Goal: Task Accomplishment & Management: Use online tool/utility

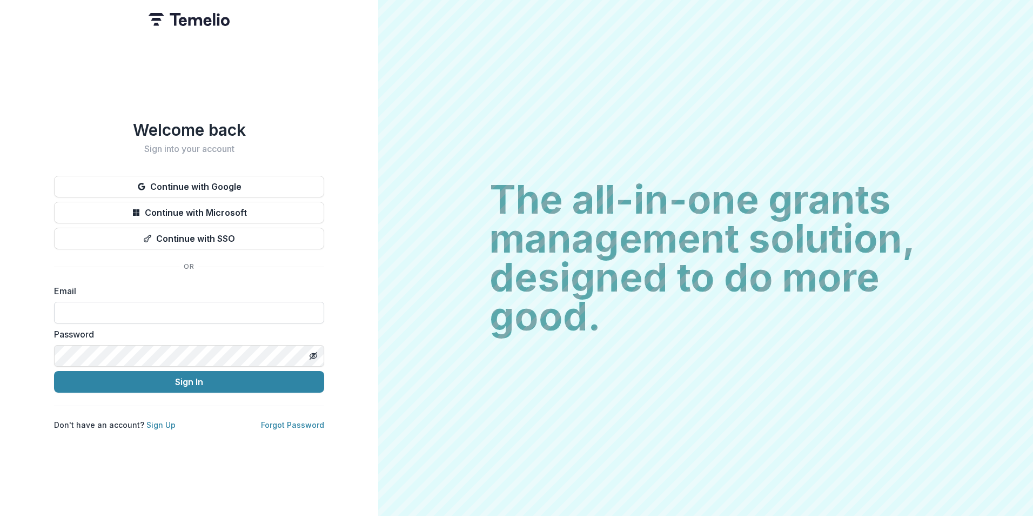
click at [185, 310] on input at bounding box center [189, 313] width 270 height 22
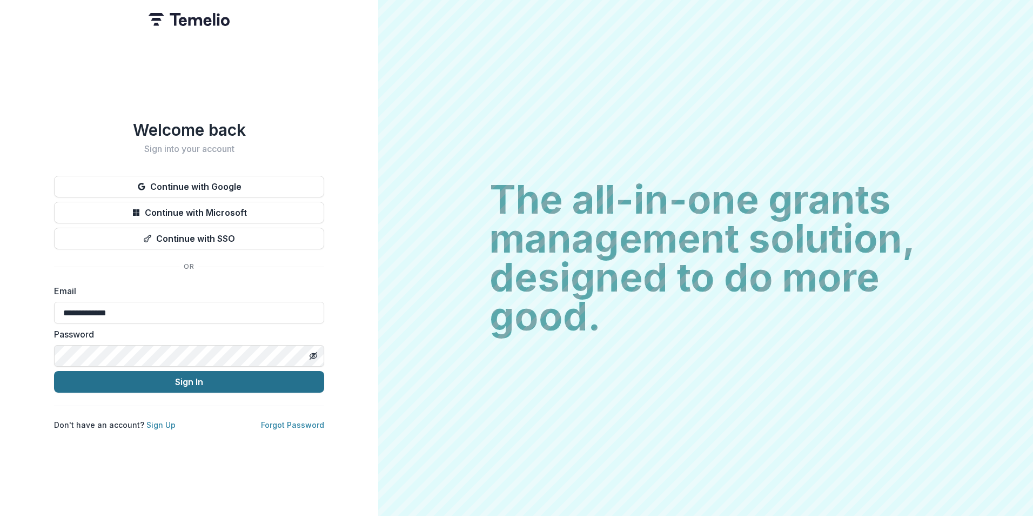
type input "**********"
click at [54, 371] on button "Sign In" at bounding box center [189, 382] width 270 height 22
